Goal: Task Accomplishment & Management: Manage account settings

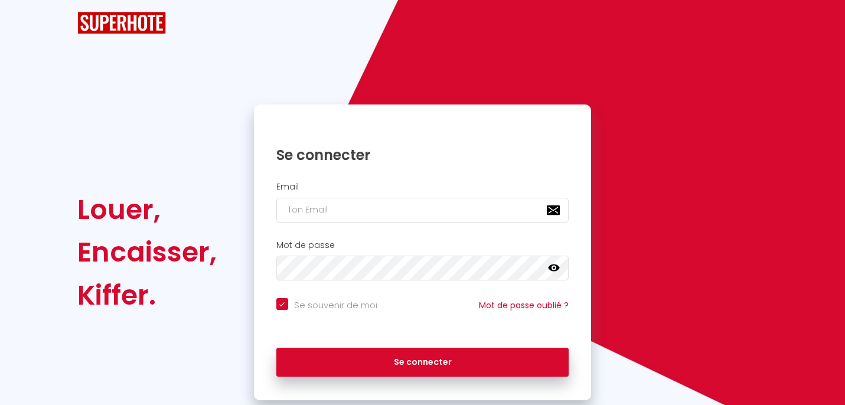
checkbox input "true"
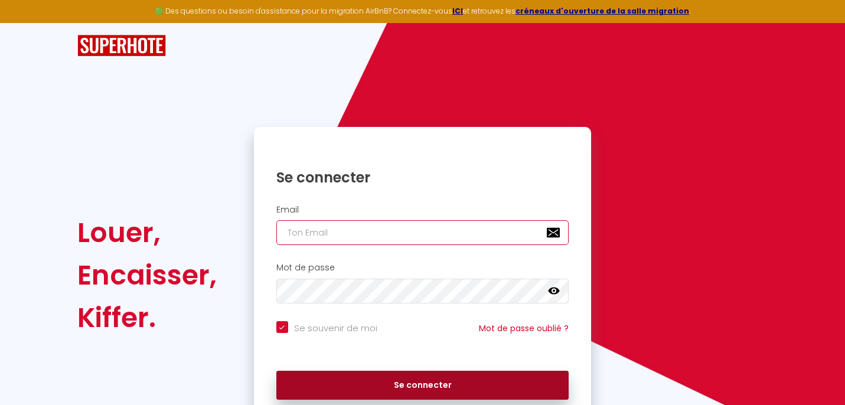
type input "[EMAIL_ADDRESS][DOMAIN_NAME]"
click at [451, 384] on button "Se connecter" at bounding box center [422, 386] width 293 height 30
checkbox input "true"
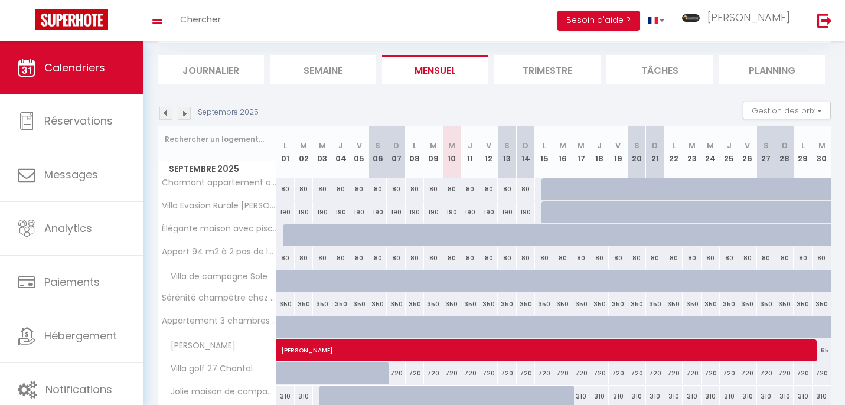
scroll to position [66, 0]
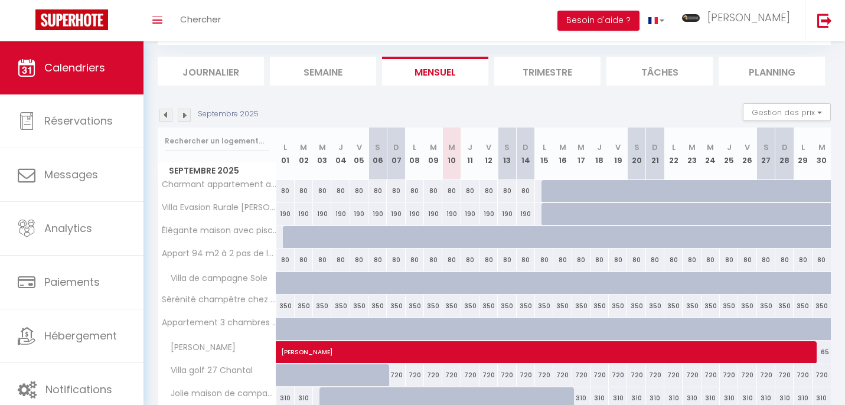
click at [184, 124] on div "Septembre 2025 Gestion des prix Nb Nuits minimum Règles Disponibilité" at bounding box center [494, 115] width 673 height 24
click at [184, 120] on img at bounding box center [184, 115] width 13 height 13
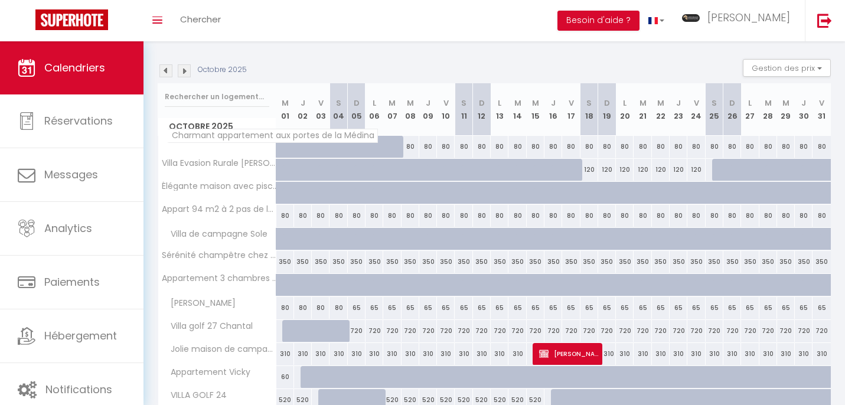
scroll to position [0, 0]
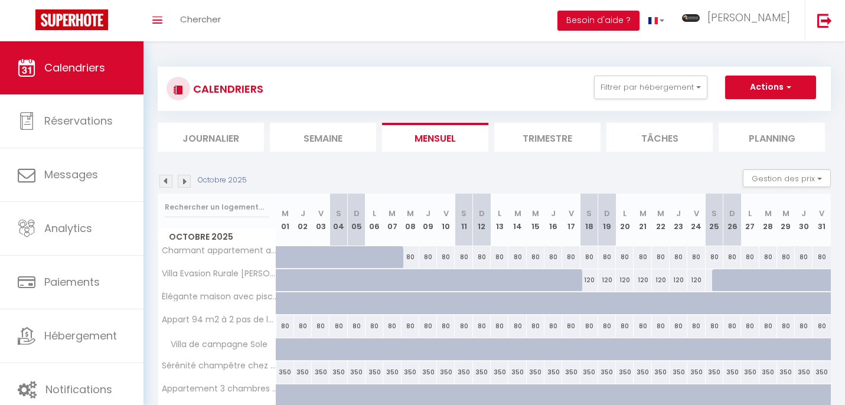
click at [164, 183] on img at bounding box center [165, 181] width 13 height 13
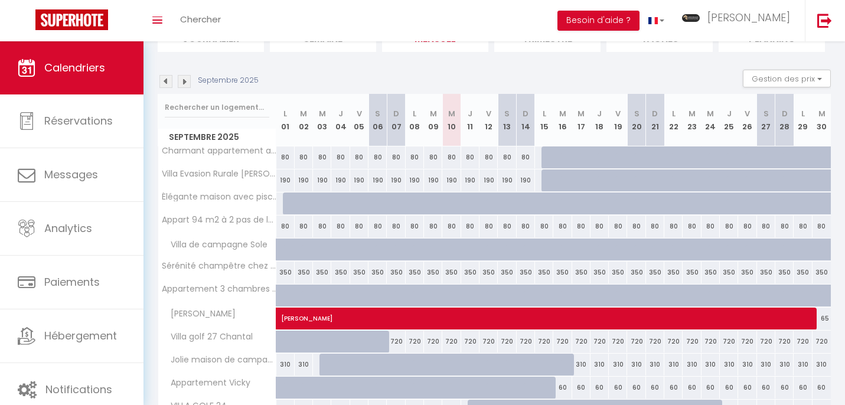
scroll to position [104, 0]
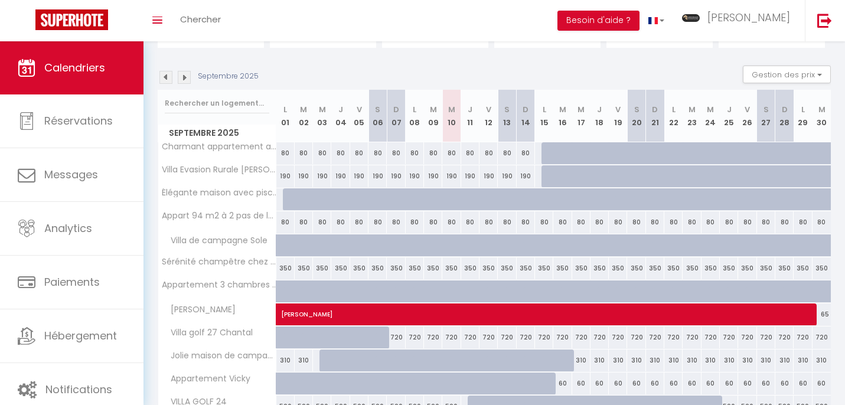
click at [165, 79] on img at bounding box center [165, 77] width 13 height 13
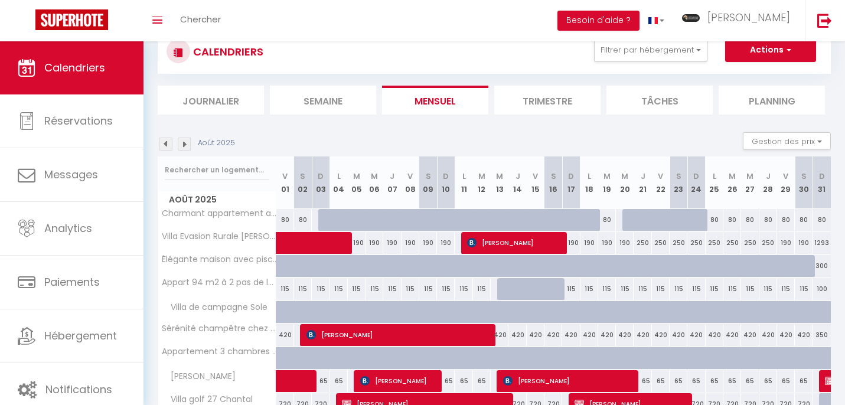
scroll to position [0, 0]
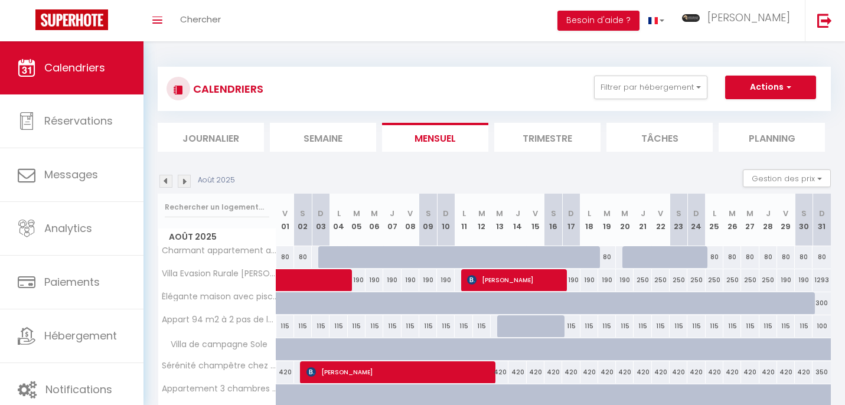
click at [185, 185] on img at bounding box center [184, 181] width 13 height 13
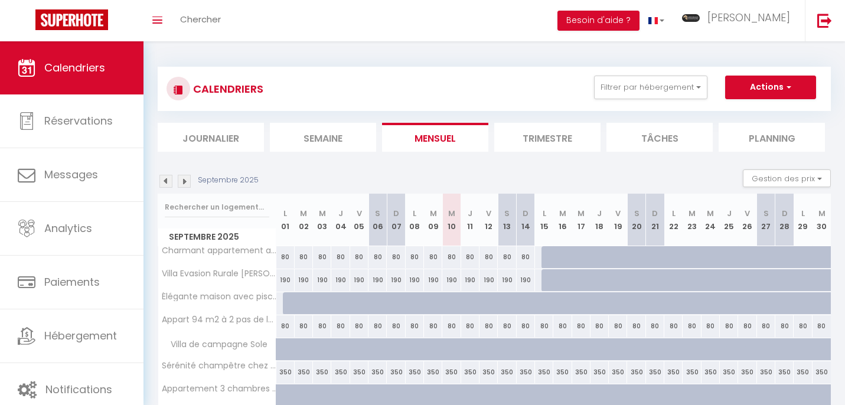
click at [187, 182] on img at bounding box center [184, 181] width 13 height 13
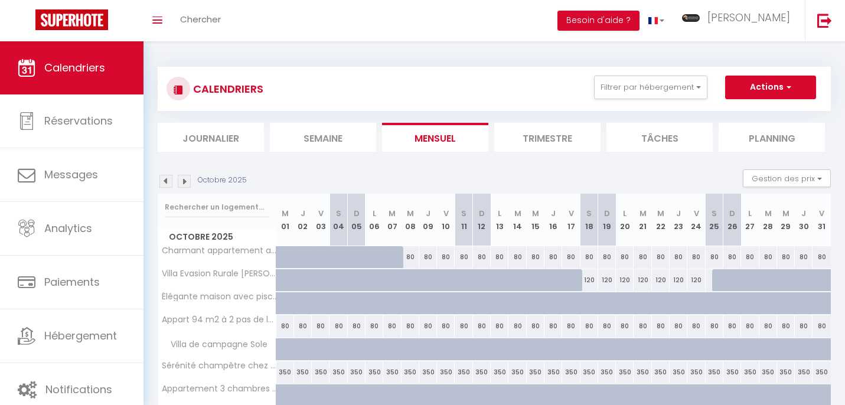
click at [167, 181] on img at bounding box center [165, 181] width 13 height 13
